Goal: Task Accomplishment & Management: Complete application form

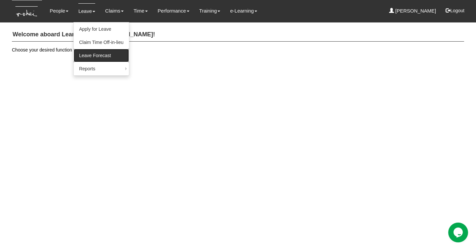
click at [87, 55] on link "Leave Forecast" at bounding box center [101, 55] width 55 height 13
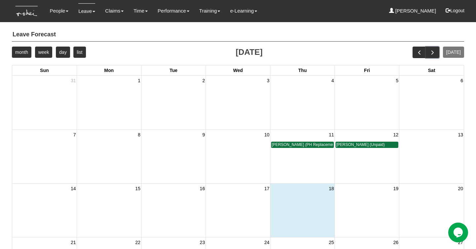
click at [435, 55] on span "next" at bounding box center [432, 52] width 7 height 7
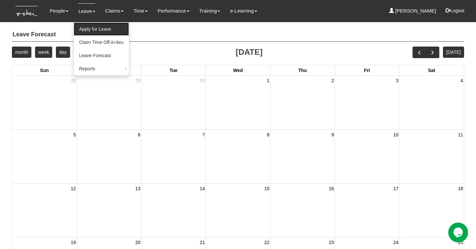
click at [88, 29] on link "Apply for Leave" at bounding box center [101, 28] width 55 height 13
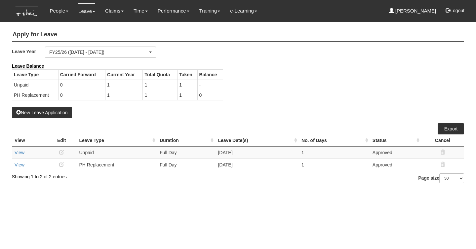
select select "50"
click at [68, 109] on button "New Leave Application" at bounding box center [42, 112] width 60 height 11
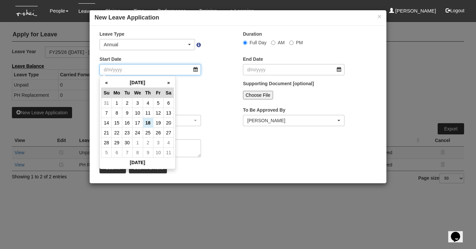
click at [196, 71] on input "Start Date" at bounding box center [150, 69] width 101 height 11
click at [171, 83] on th "»" at bounding box center [168, 83] width 10 height 10
click at [118, 111] on td "6" at bounding box center [117, 113] width 10 height 10
type input "6/10/2025"
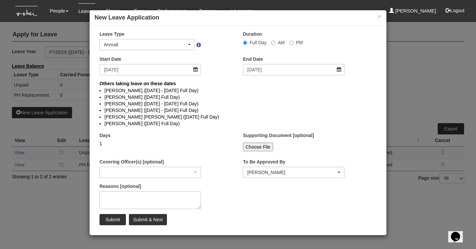
select select
click at [341, 72] on input "6/10/2025" at bounding box center [293, 69] width 101 height 11
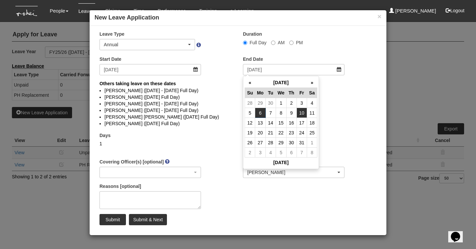
click at [301, 112] on td "10" at bounding box center [302, 113] width 10 height 10
type input "10/10/2025"
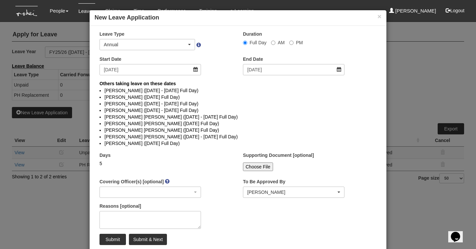
select select
click at [378, 18] on button "×" at bounding box center [380, 16] width 4 height 7
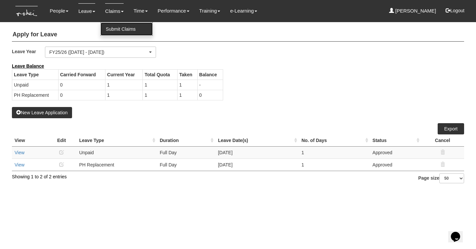
click at [111, 31] on link "Submit Claims" at bounding box center [126, 28] width 52 height 13
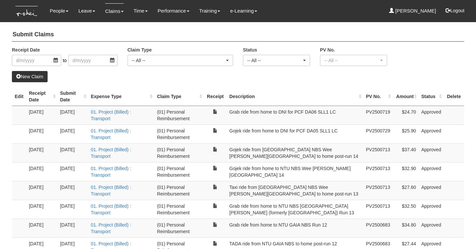
select select "50"
click at [41, 75] on link "New Claim" at bounding box center [30, 76] width 36 height 11
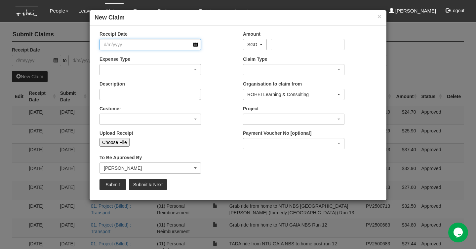
click at [196, 43] on input "Receipt Date" at bounding box center [150, 44] width 101 height 11
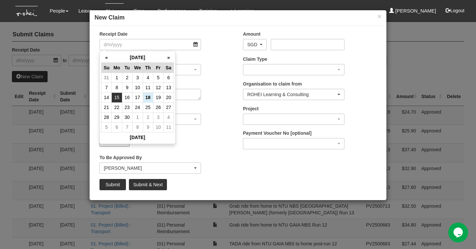
click at [118, 99] on td "15" at bounding box center [117, 98] width 10 height 10
type input "15/9/2025"
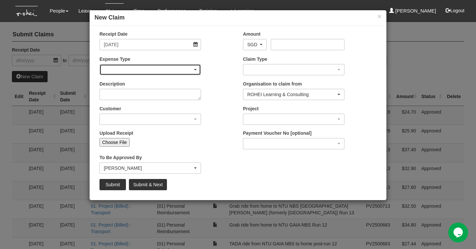
click at [179, 70] on div "button" at bounding box center [150, 69] width 101 height 11
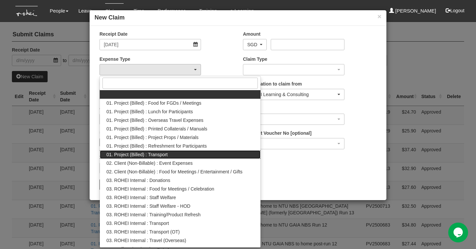
click at [175, 152] on link "01. Project (Billed) : Transport" at bounding box center [180, 154] width 161 height 9
select select "135"
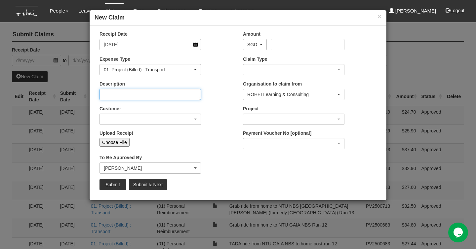
click at [183, 93] on textarea "Description" at bounding box center [150, 94] width 101 height 11
type textarea "TADA ride from home to DNI for PCF DA04 LC"
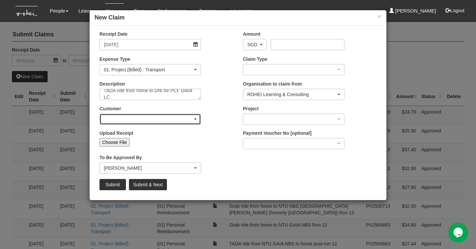
click at [175, 121] on div "button" at bounding box center [150, 119] width 101 height 11
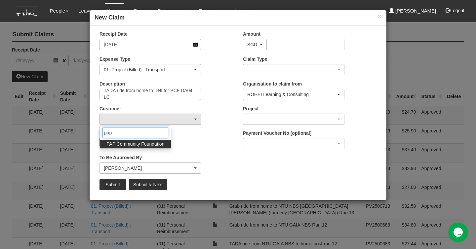
type input "pap"
click at [123, 146] on span "PAP Community Foundation" at bounding box center [135, 144] width 58 height 7
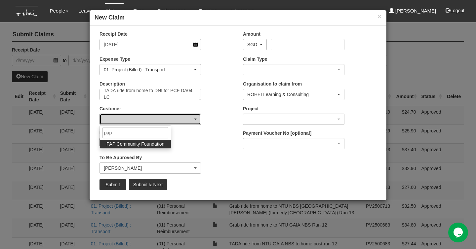
select select "608"
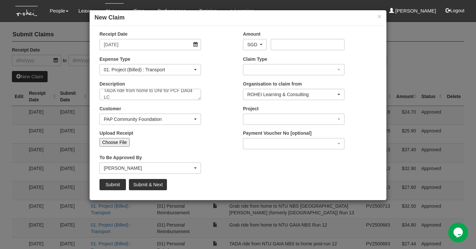
click at [120, 144] on input "Choose File" at bounding box center [115, 142] width 30 height 9
type input "C:\fakepath\TADA home to DNI 15092025.pdf"
type input "Choose Another File"
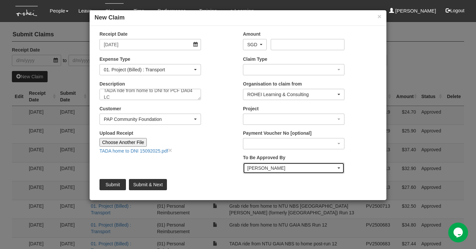
click at [252, 165] on div "Royston Choo" at bounding box center [291, 168] width 89 height 7
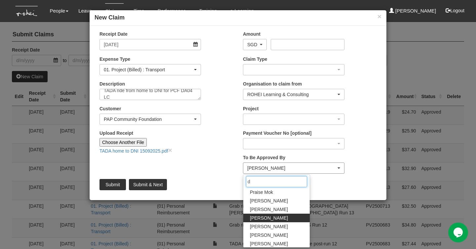
scroll to position [0, 0]
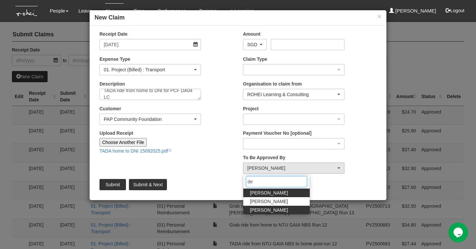
type input "de"
click at [257, 203] on ul "Denise Aragon Denise Tan Maoi De Leon" at bounding box center [276, 202] width 66 height 26
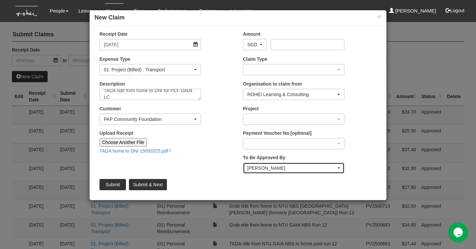
click at [264, 170] on div "Royston Choo" at bounding box center [291, 168] width 89 height 7
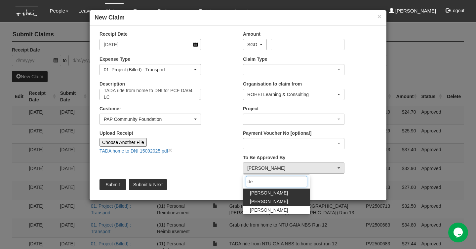
type input "de"
click at [263, 202] on span "Denise Tan" at bounding box center [269, 201] width 38 height 7
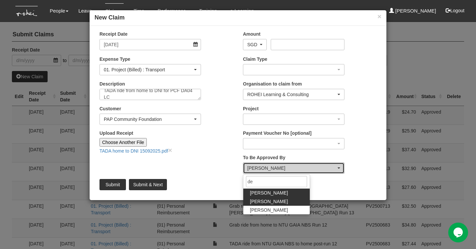
select select "f331697c-cbb2-464d-abb4-1ca8aa6cad1d"
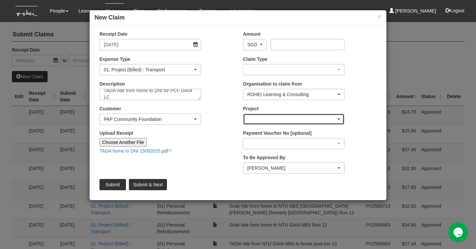
click at [291, 118] on div "button" at bounding box center [293, 119] width 101 height 11
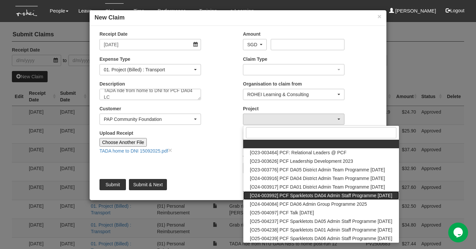
click at [303, 198] on span "[O24-003992] PCF Sparkletots DA04 Admin Staff Programme Sep 2025" at bounding box center [321, 195] width 142 height 7
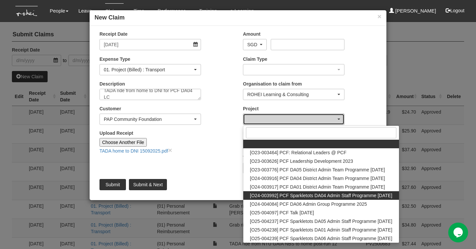
select select "2617"
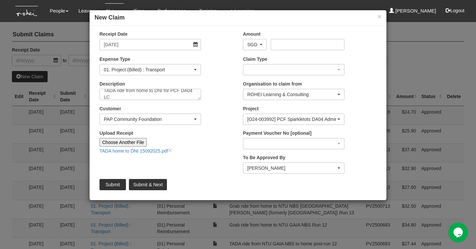
click at [219, 149] on div "Upload Receipt Choose Another File TADA home to DNI 15092025.pdf ×" at bounding box center [166, 144] width 143 height 29
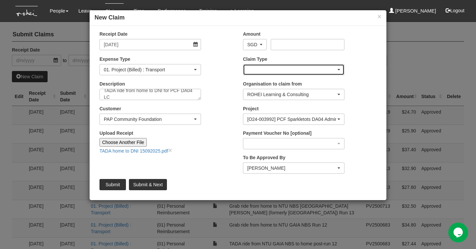
click at [264, 66] on div "button" at bounding box center [293, 69] width 101 height 11
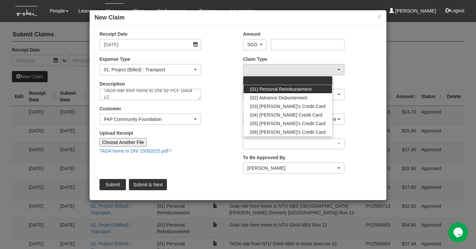
click at [267, 86] on span "(01) Personal Reimbursement" at bounding box center [281, 89] width 62 height 7
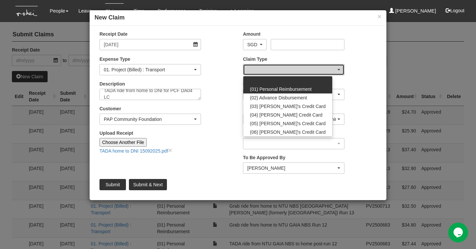
select select "14"
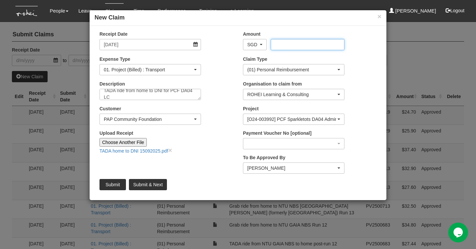
click at [287, 44] on input "Amount" at bounding box center [307, 44] width 73 height 11
type input "42.53"
click at [211, 121] on div "Customer (N/A) _ROHEI Internal 3M ASIA PACIFIC PRIVATE LTD 58.com AbbVie Operat…" at bounding box center [166, 117] width 143 height 24
click at [115, 187] on input "Submit" at bounding box center [113, 184] width 26 height 11
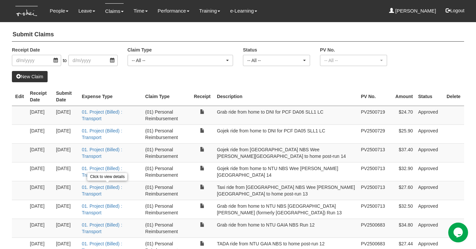
select select "50"
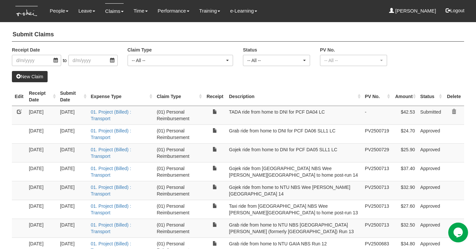
click at [16, 111] on td at bounding box center [19, 115] width 14 height 19
click at [19, 112] on link at bounding box center [19, 111] width 5 height 5
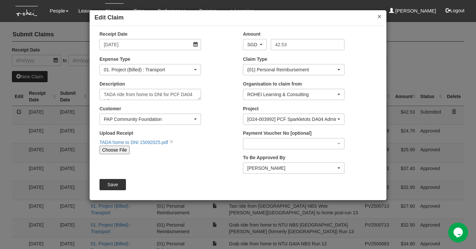
click at [381, 18] on button "×" at bounding box center [380, 16] width 4 height 7
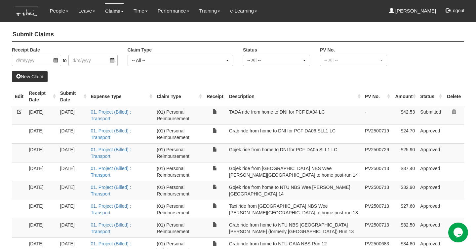
click at [19, 112] on link at bounding box center [19, 111] width 5 height 5
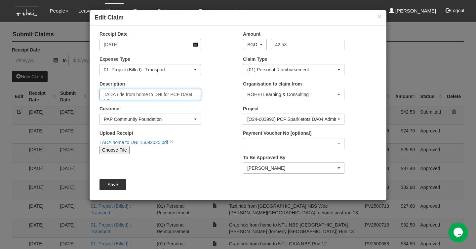
click at [192, 95] on textarea "TADA ride from home to DNI for PCF DA04 LC" at bounding box center [150, 94] width 101 height 11
type textarea "TADA ride from home to DNI for PCF DA04 SLL1 LC"
click at [122, 186] on input "Save" at bounding box center [113, 184] width 26 height 11
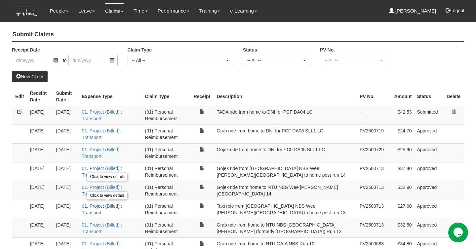
select select "50"
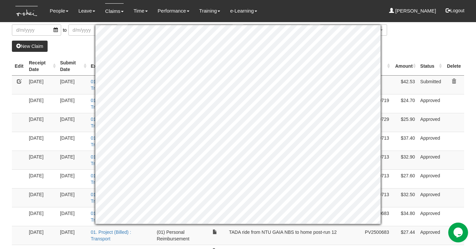
scroll to position [33, 0]
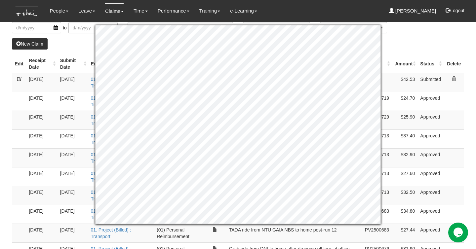
click at [405, 38] on div "New Claim" at bounding box center [238, 43] width 452 height 11
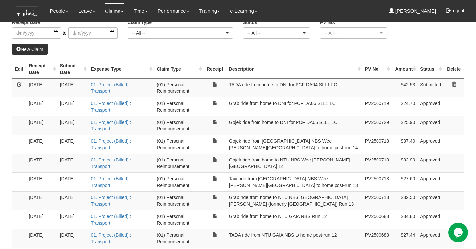
scroll to position [24, 0]
